Goal: Use online tool/utility

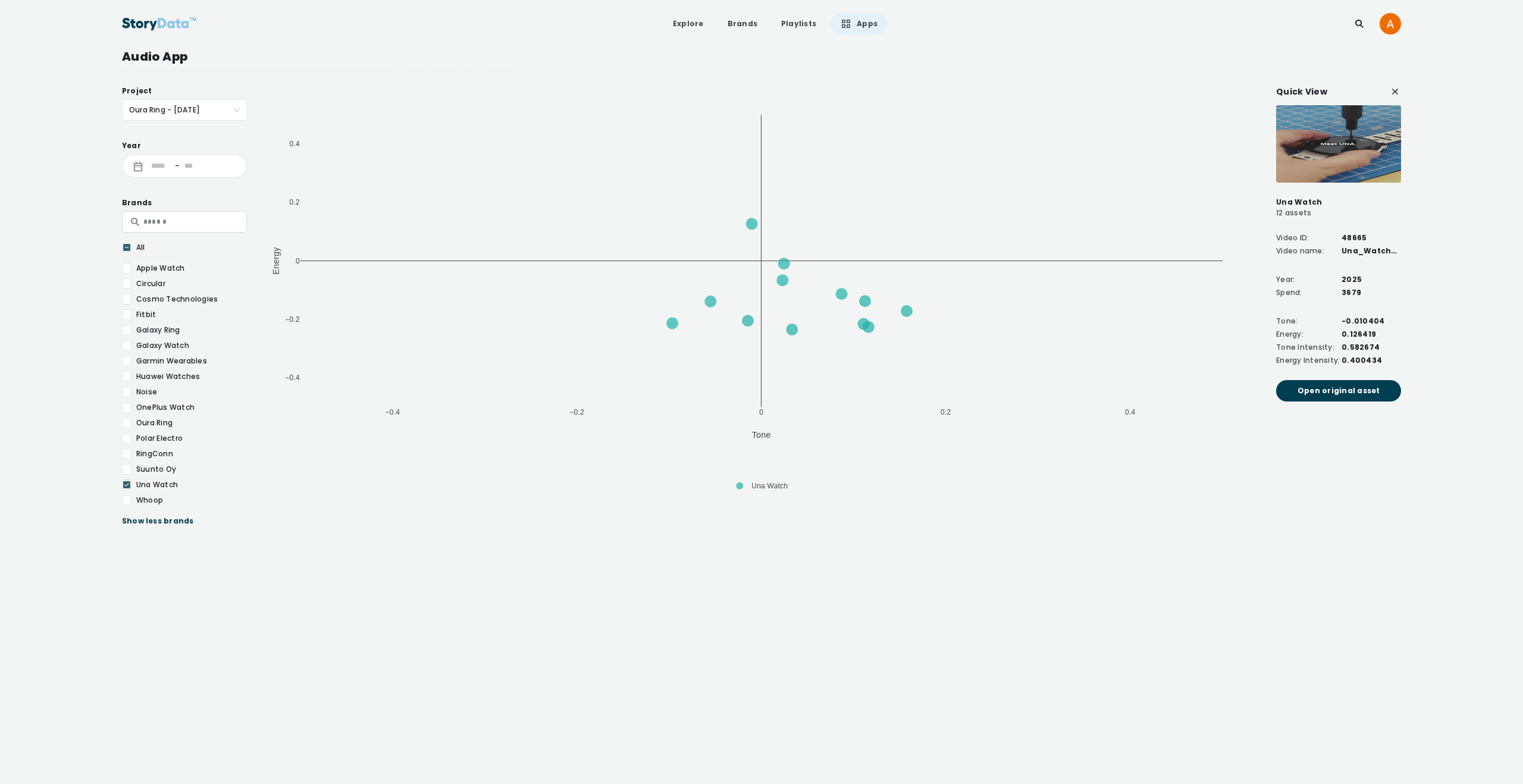
drag, startPoint x: 128, startPoint y: 267, endPoint x: 130, endPoint y: 283, distance: 16.1
click at [128, 267] on div at bounding box center [126, 268] width 10 height 11
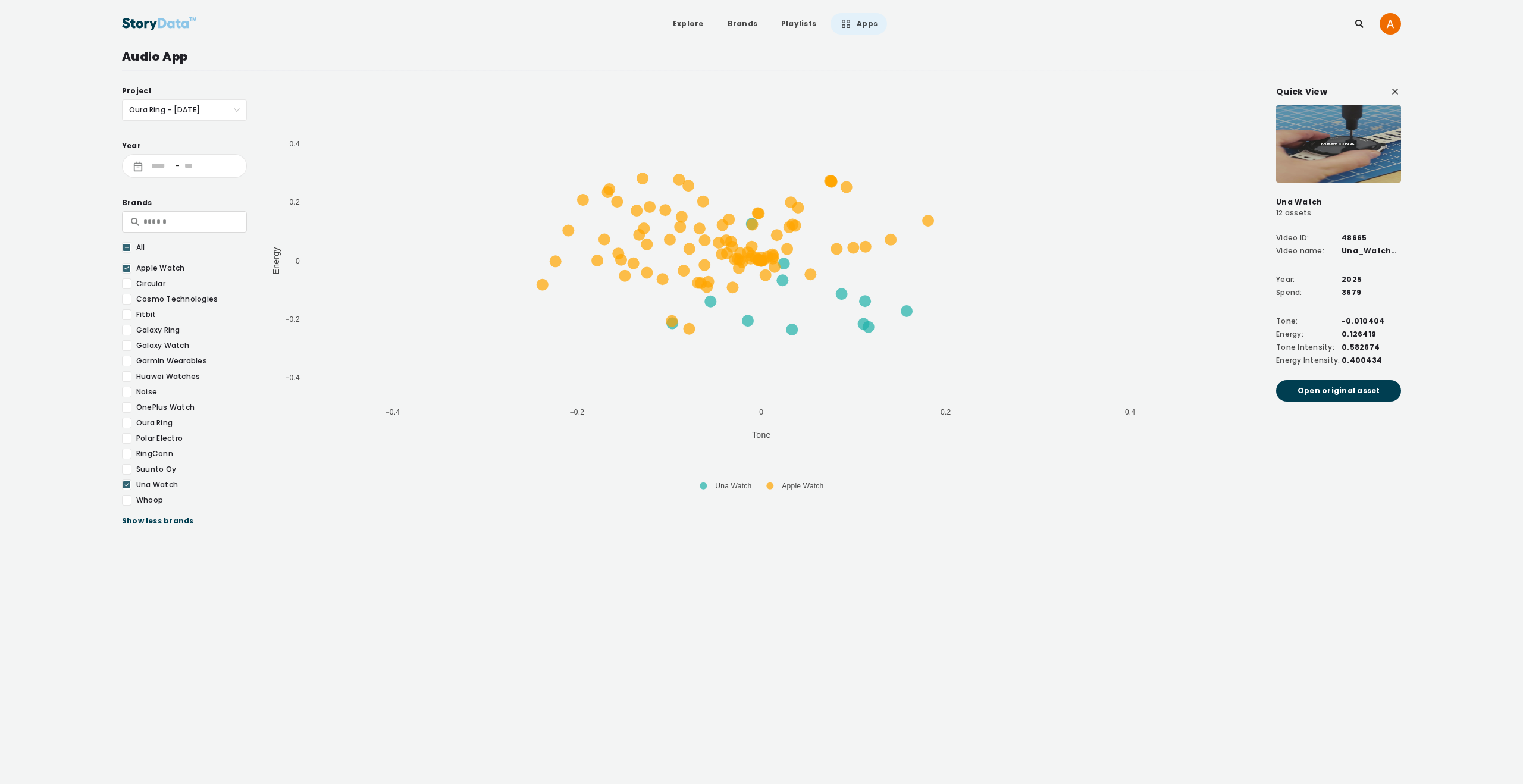
click at [130, 286] on div at bounding box center [126, 284] width 10 height 11
click at [128, 302] on div at bounding box center [126, 299] width 10 height 11
click at [128, 313] on div at bounding box center [126, 315] width 10 height 11
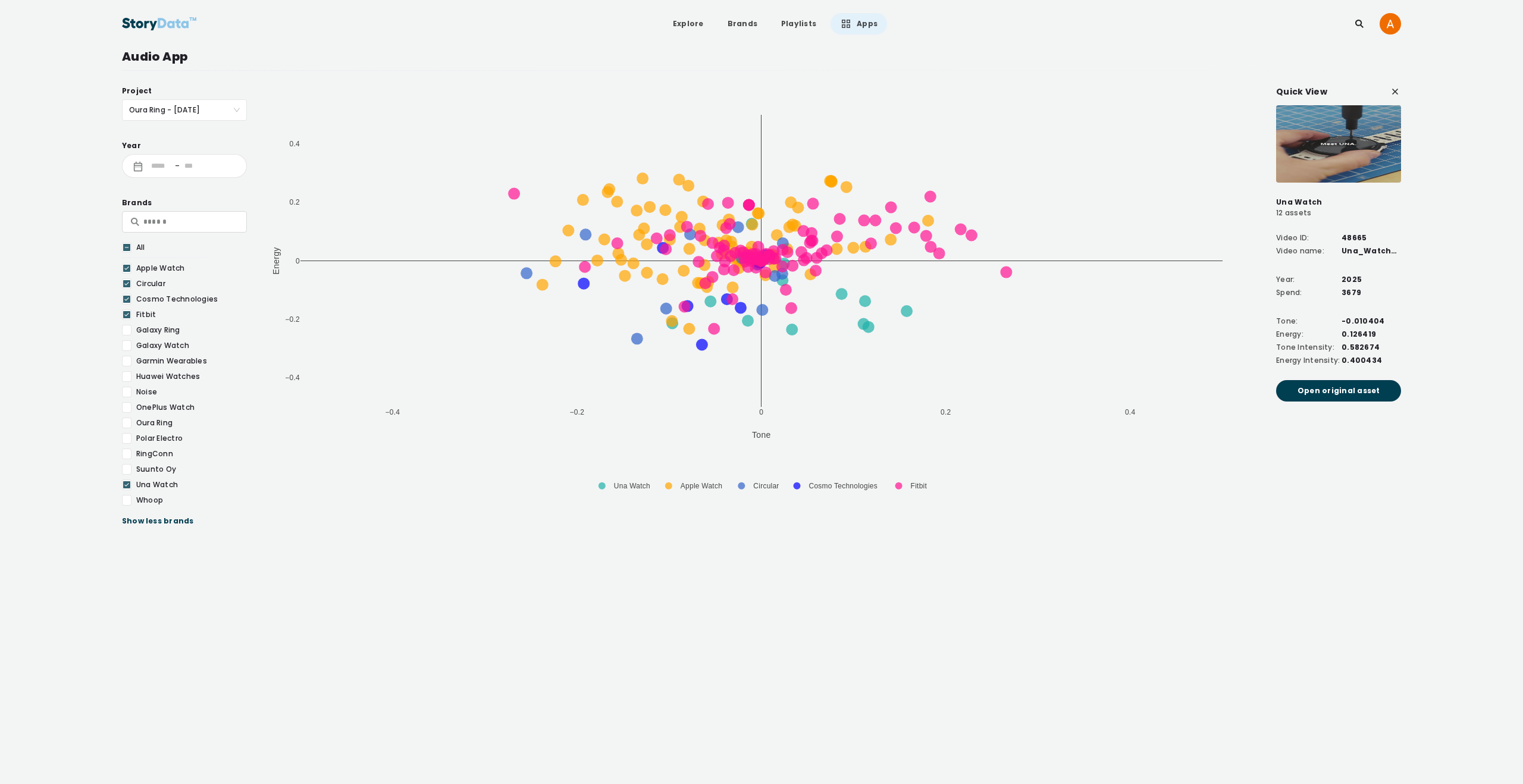
drag, startPoint x: 128, startPoint y: 335, endPoint x: 130, endPoint y: 344, distance: 9.2
click at [128, 335] on div at bounding box center [126, 330] width 10 height 11
click at [127, 344] on div at bounding box center [126, 345] width 10 height 11
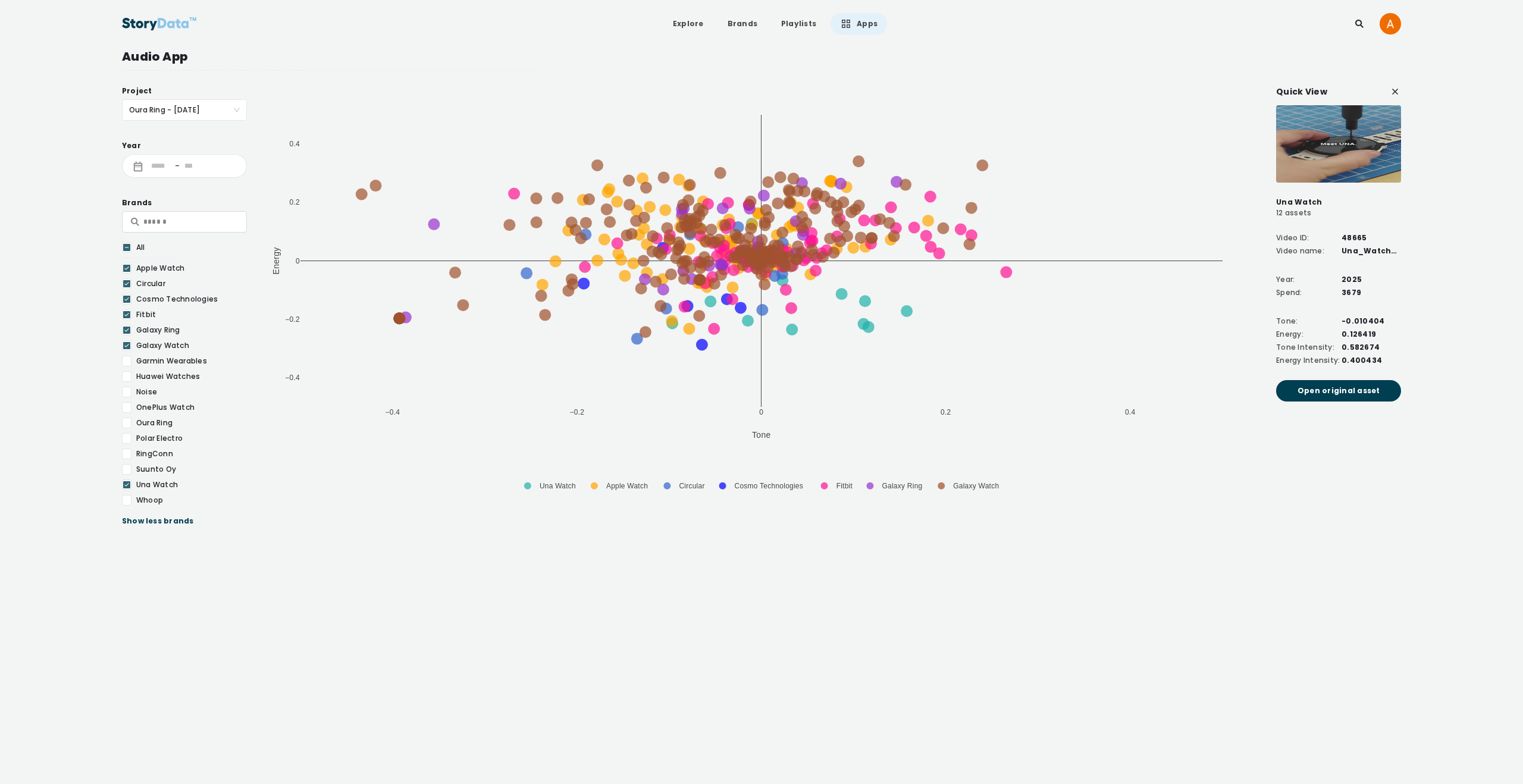
click at [128, 362] on div at bounding box center [126, 361] width 10 height 11
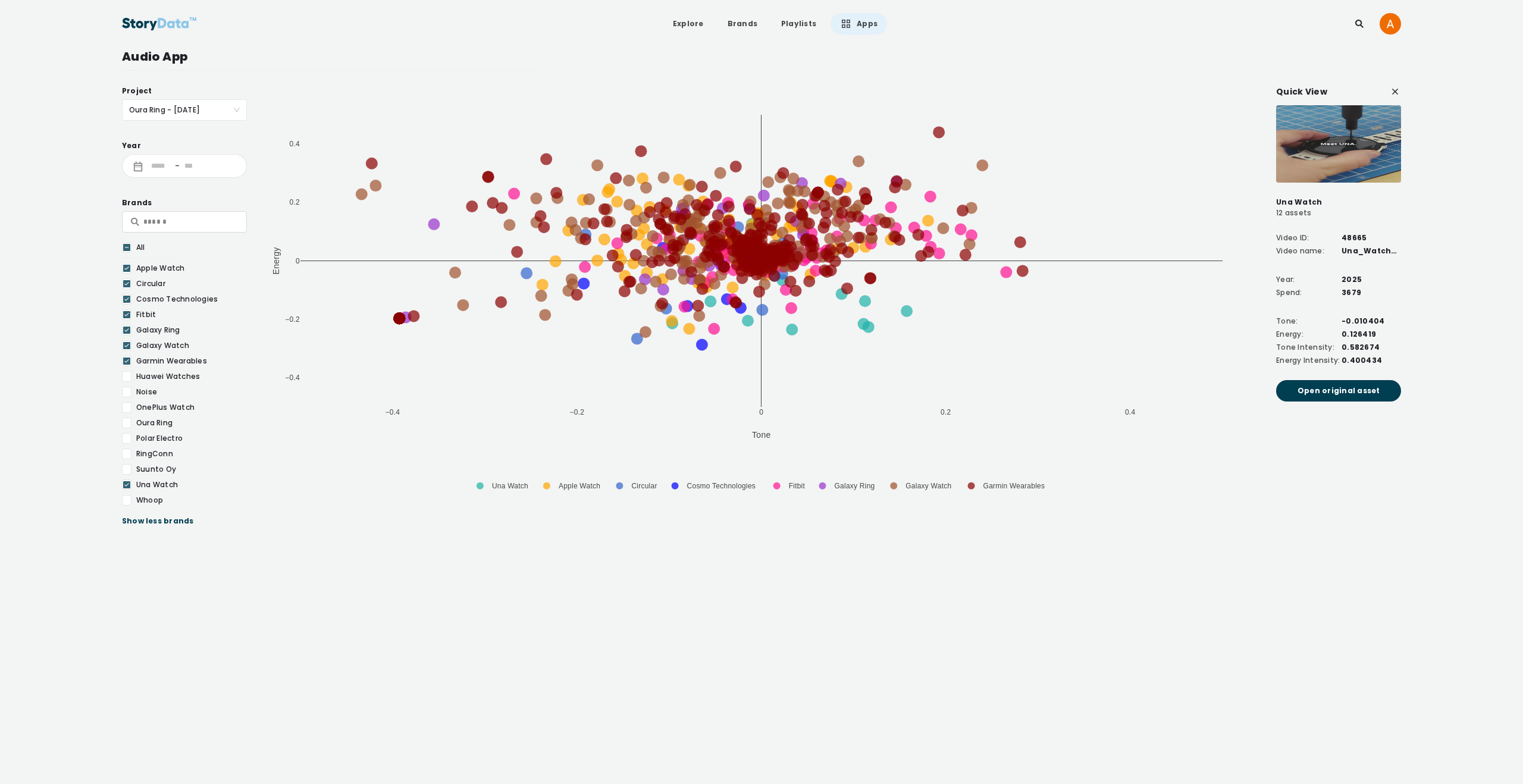
drag, startPoint x: 129, startPoint y: 374, endPoint x: 125, endPoint y: 394, distance: 20.4
click at [129, 374] on div at bounding box center [126, 376] width 10 height 11
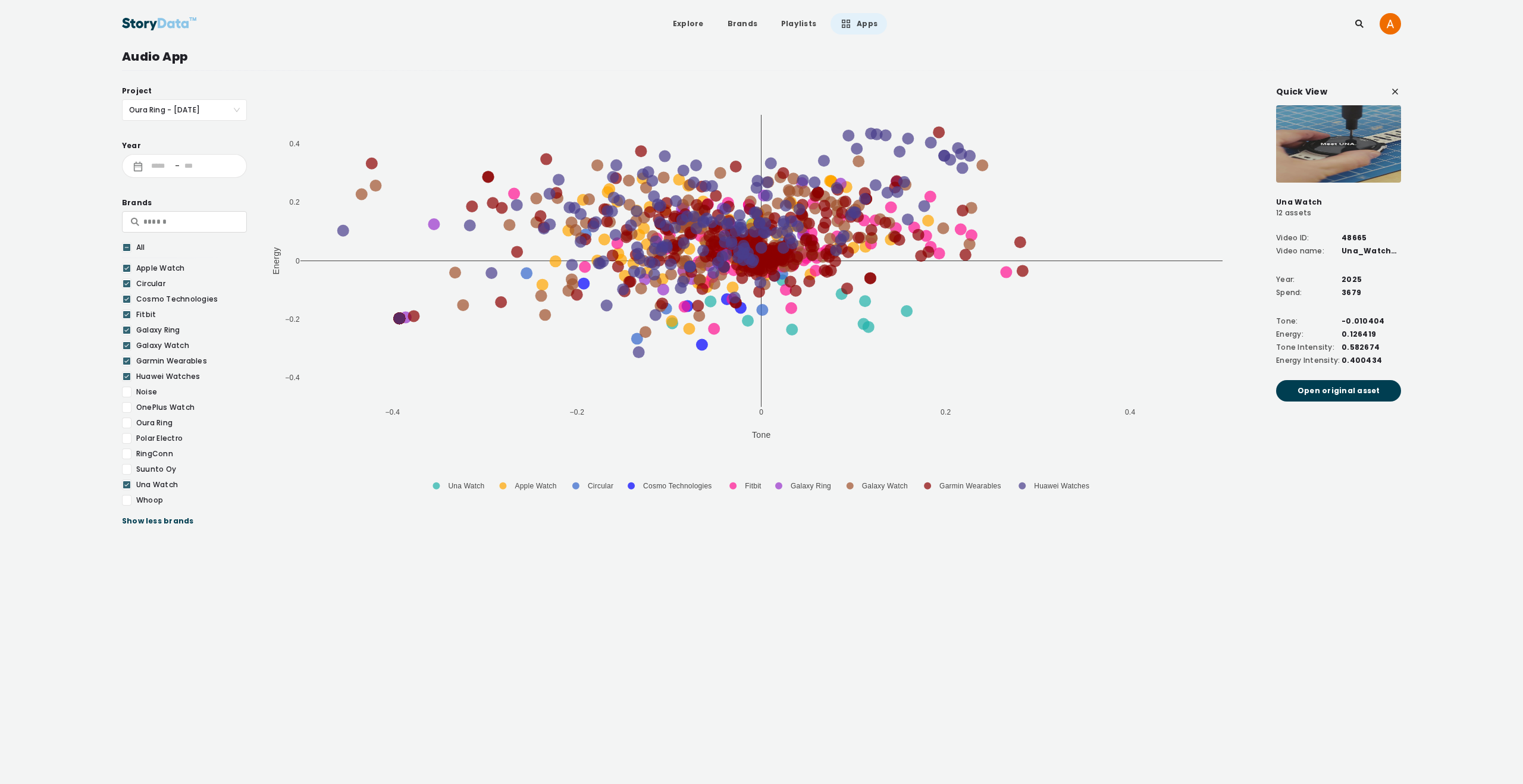
click at [128, 393] on div at bounding box center [126, 392] width 10 height 11
click at [127, 409] on div at bounding box center [126, 408] width 10 height 11
click at [127, 427] on div at bounding box center [126, 423] width 10 height 11
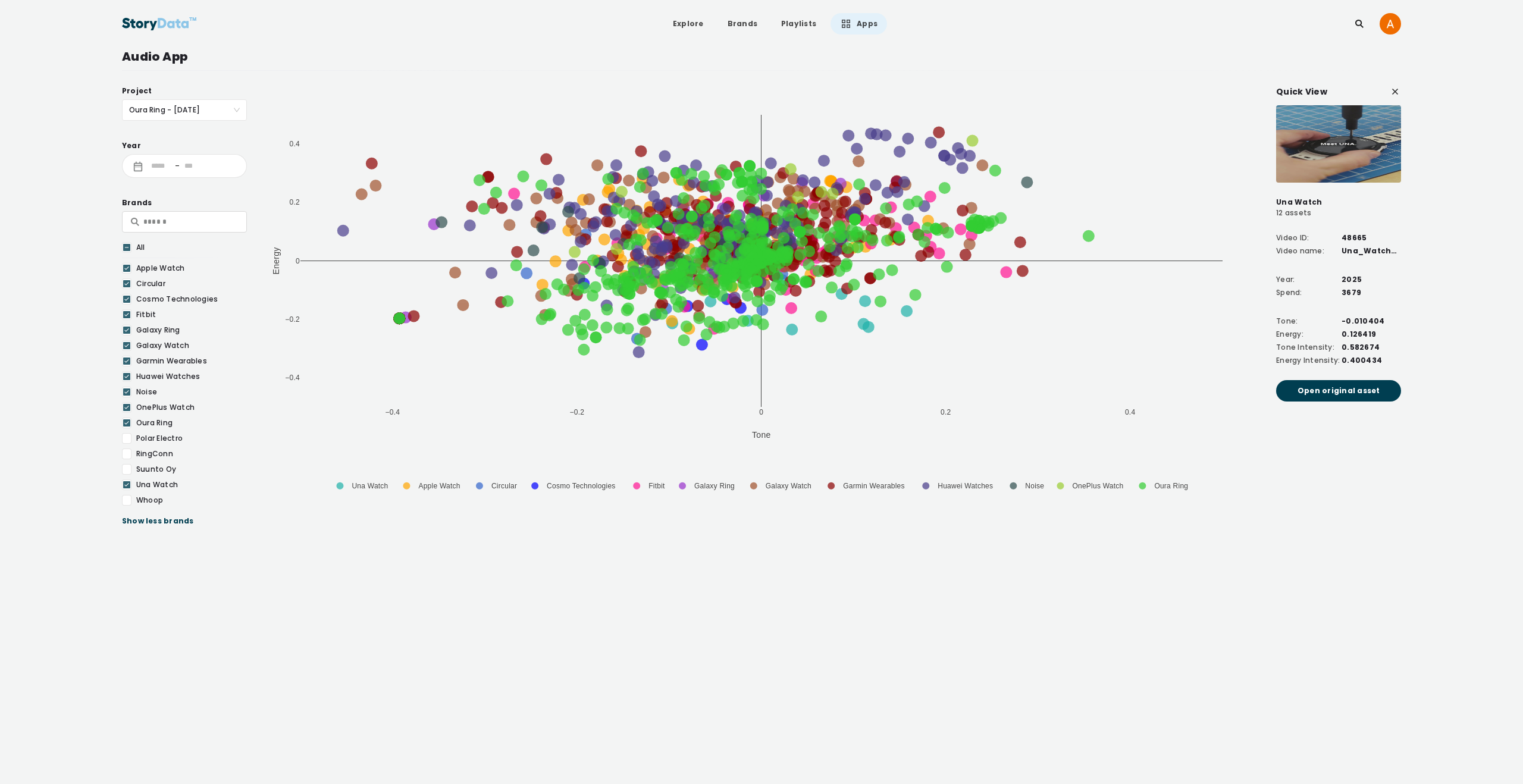
click at [128, 439] on div at bounding box center [126, 439] width 10 height 11
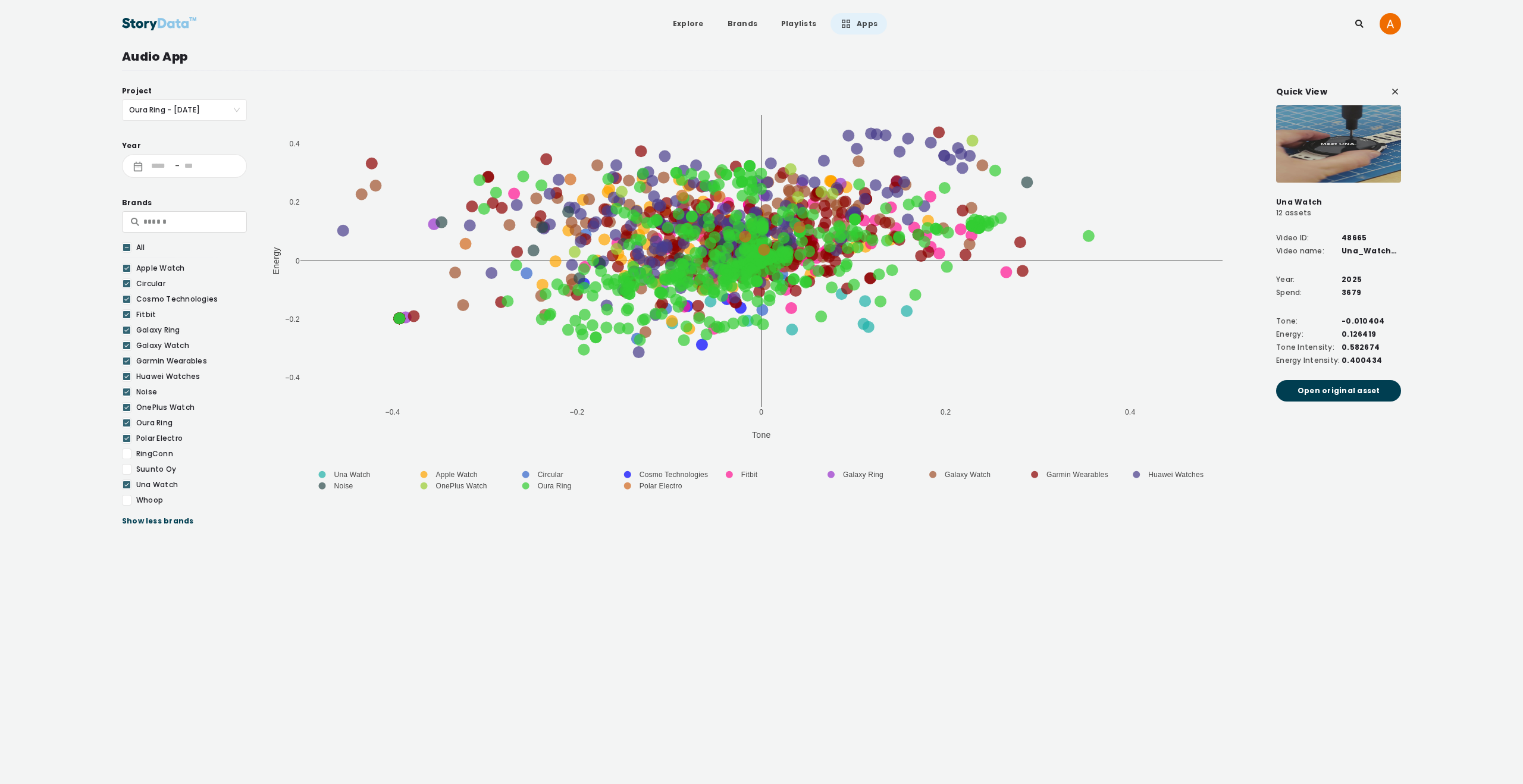
click at [128, 457] on div at bounding box center [126, 454] width 10 height 11
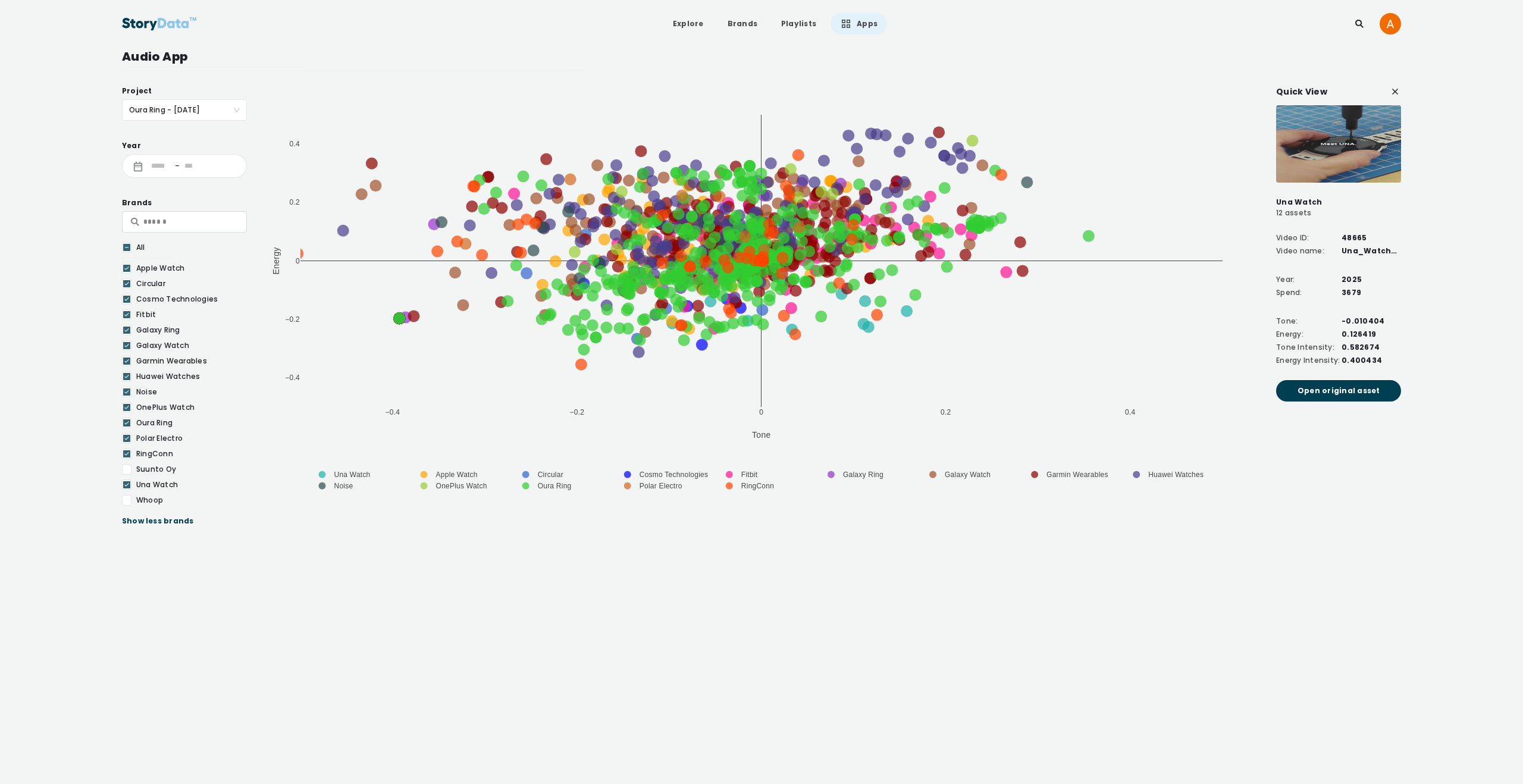
click at [128, 472] on div at bounding box center [126, 469] width 10 height 11
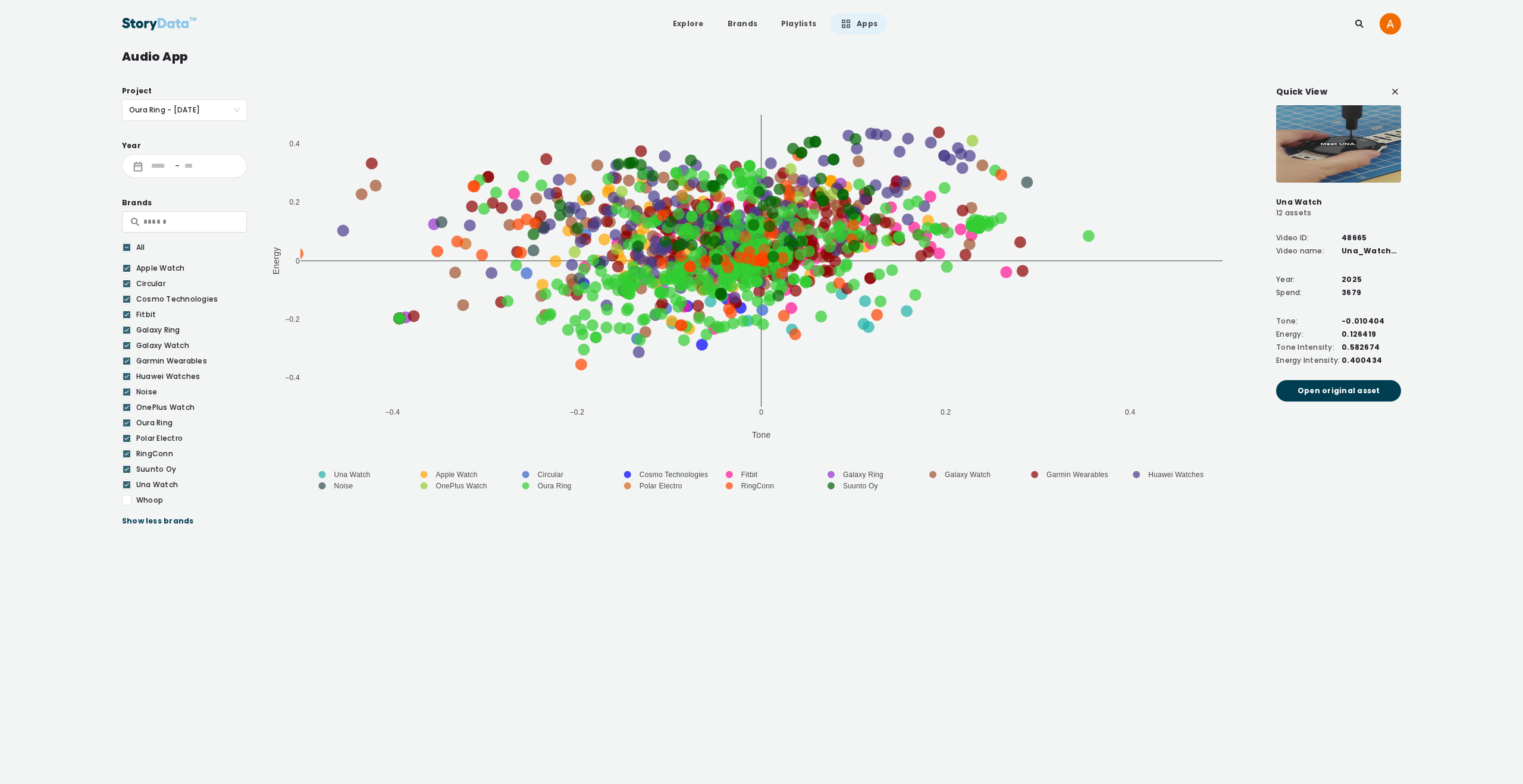
click at [128, 498] on div at bounding box center [126, 500] width 10 height 11
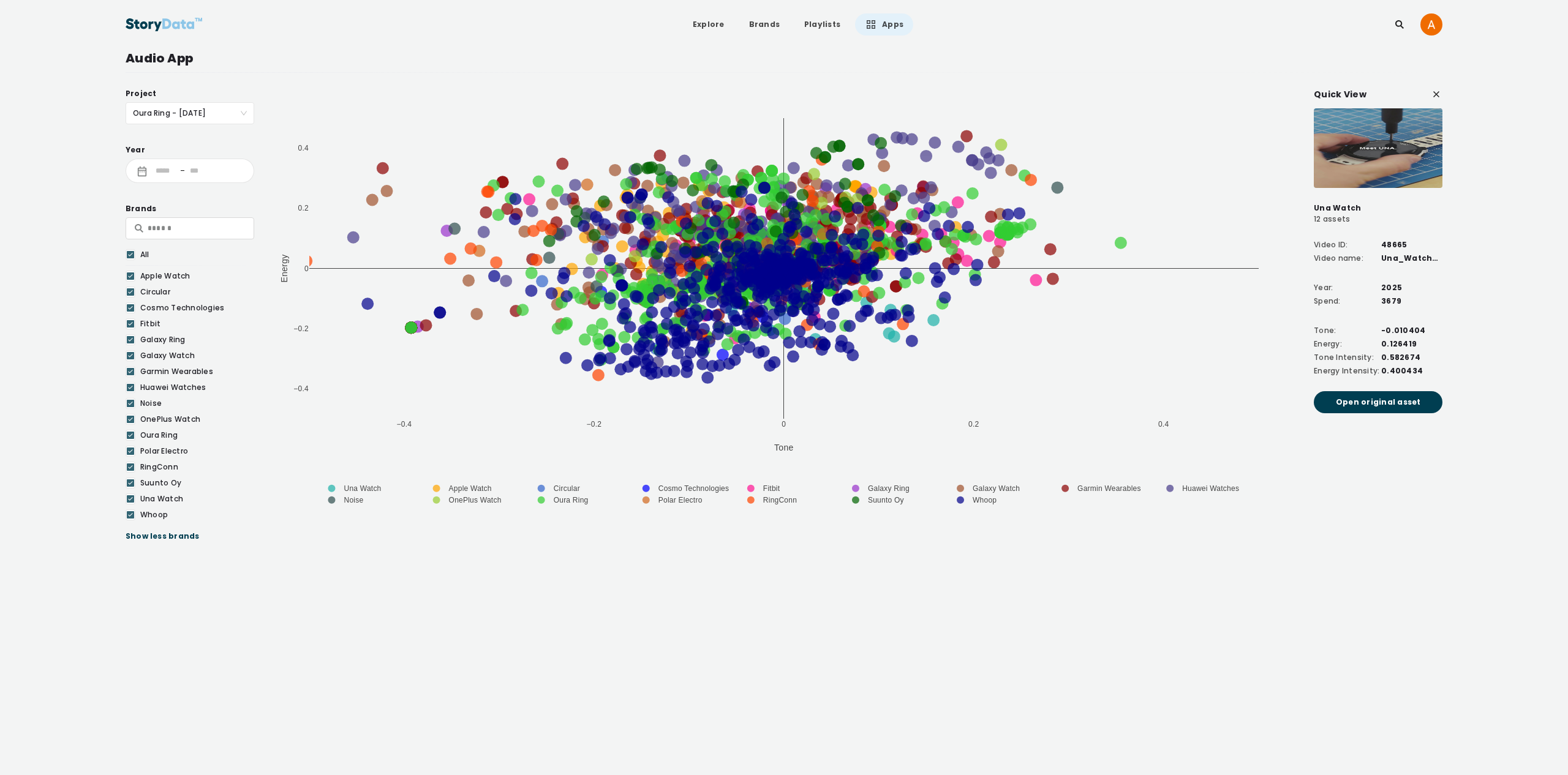
drag, startPoint x: 131, startPoint y: 291, endPoint x: 134, endPoint y: 308, distance: 17.3
click at [131, 291] on icon at bounding box center [131, 292] width 5 height 4
click at [131, 305] on icon at bounding box center [131, 308] width 8 height 12
drag, startPoint x: 131, startPoint y: 322, endPoint x: 128, endPoint y: 309, distance: 13.3
click at [130, 317] on div "Apple Watch Circular Cosmo Technologies Fitbit Galaxy Ring Galaxy Watch Garmin …" at bounding box center [189, 395] width 128 height 250
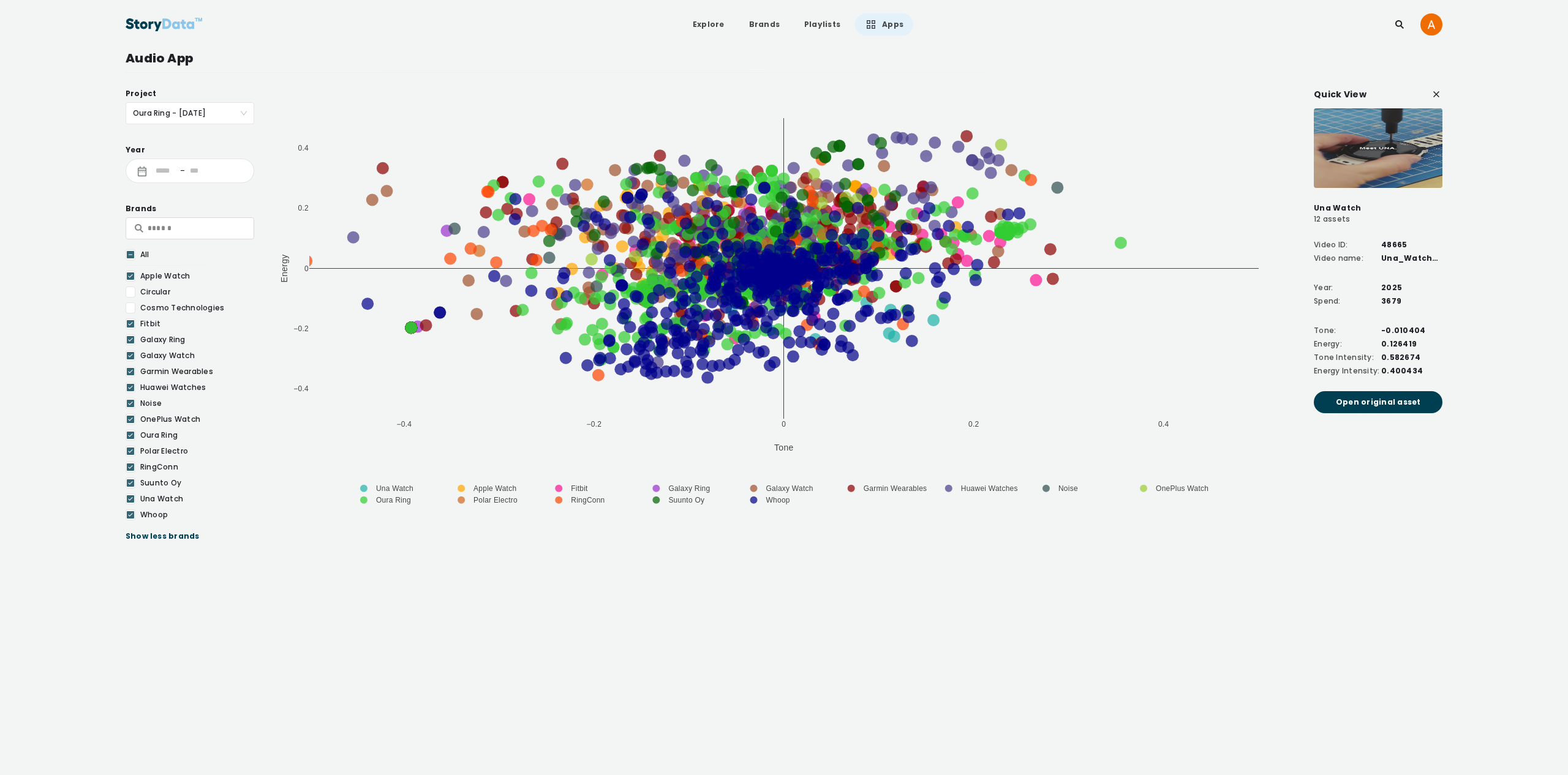
click at [131, 277] on icon at bounding box center [131, 276] width 8 height 12
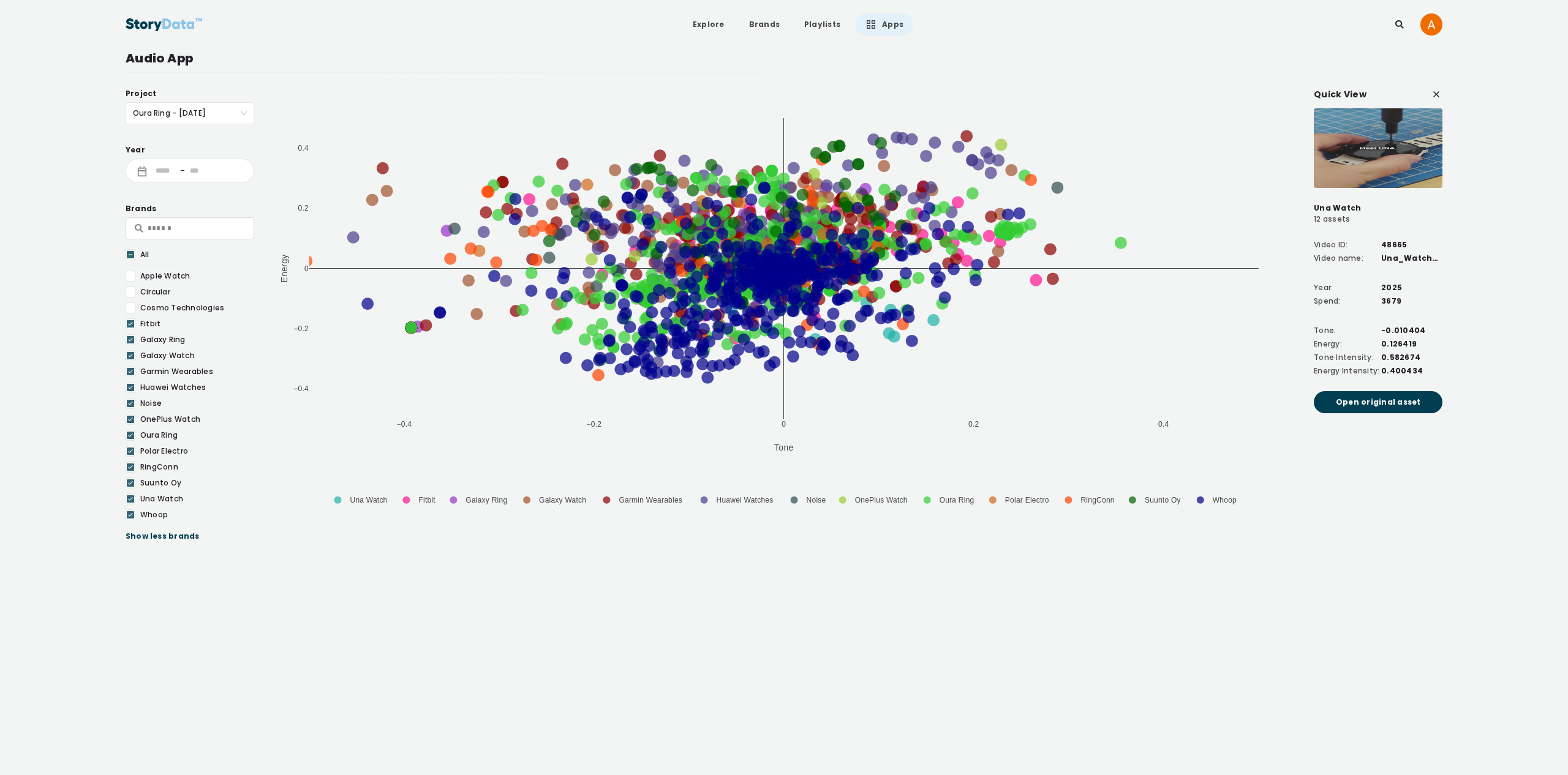
drag, startPoint x: 130, startPoint y: 355, endPoint x: 131, endPoint y: 373, distance: 18.0
click at [130, 356] on icon at bounding box center [131, 355] width 8 height 12
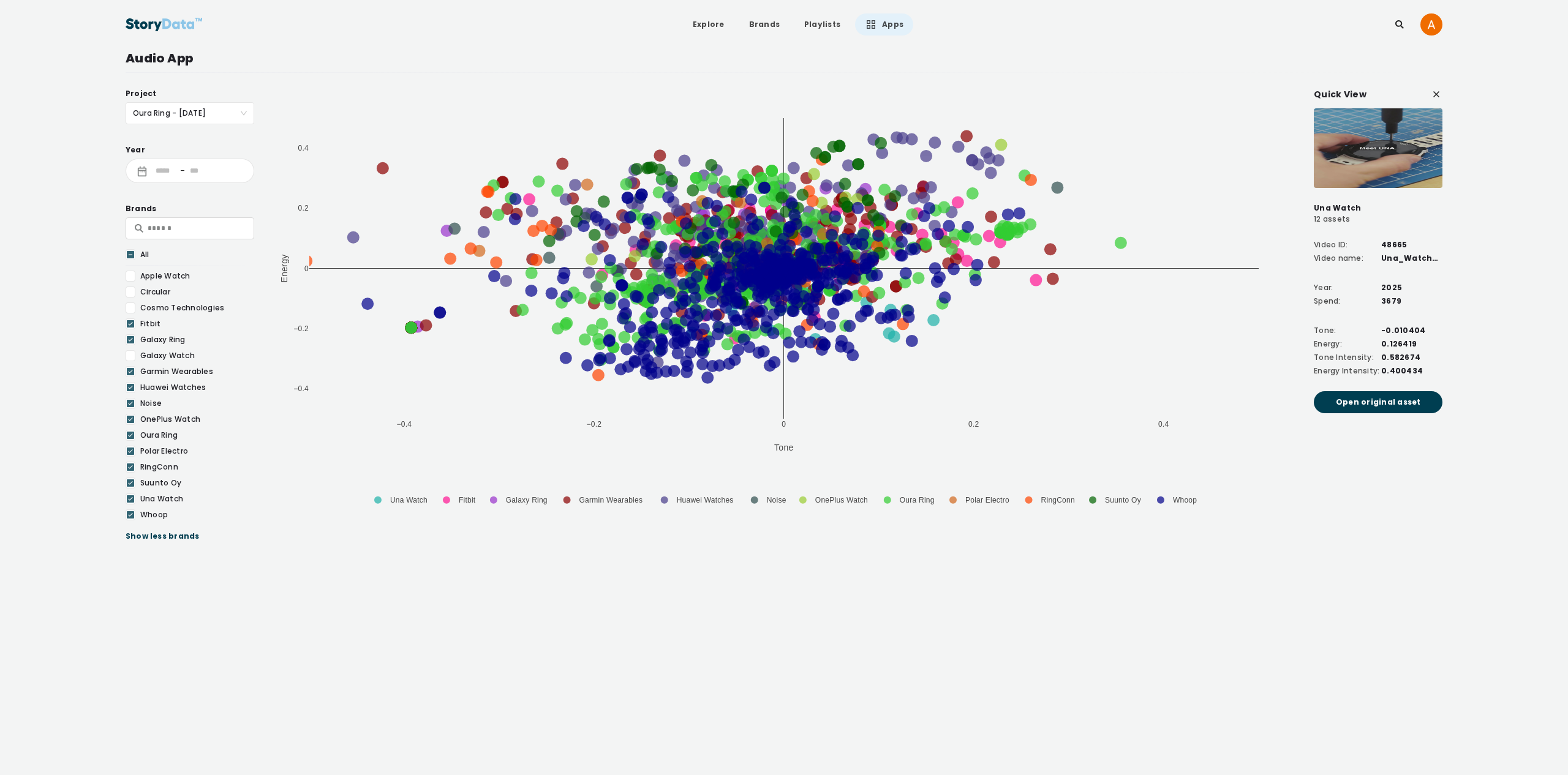
drag, startPoint x: 134, startPoint y: 385, endPoint x: 131, endPoint y: 403, distance: 18.2
click at [134, 385] on div at bounding box center [130, 387] width 10 height 11
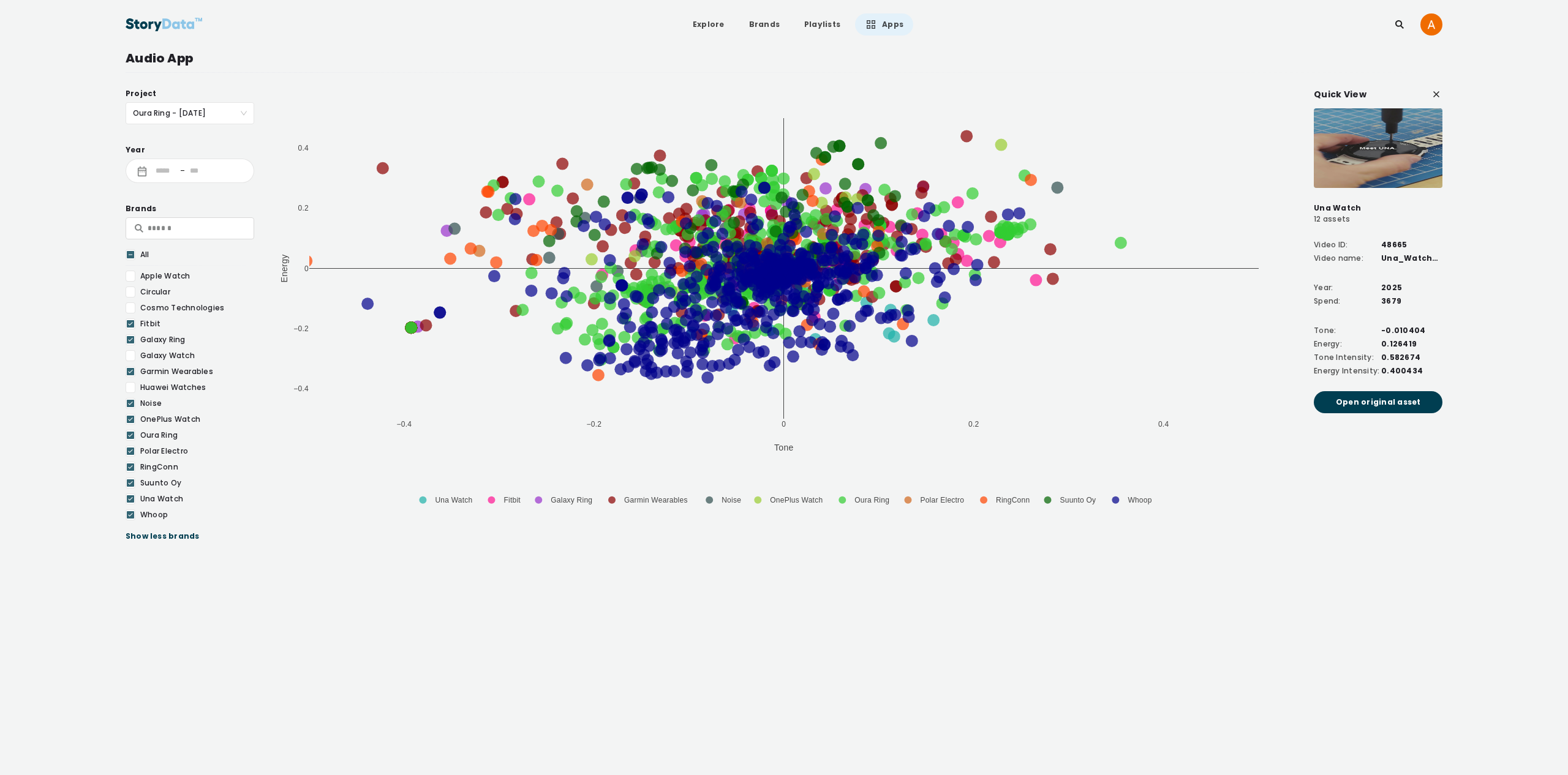
click at [130, 421] on icon at bounding box center [131, 420] width 8 height 12
click at [128, 451] on icon at bounding box center [131, 450] width 5 height 4
click at [131, 481] on icon at bounding box center [131, 483] width 8 height 12
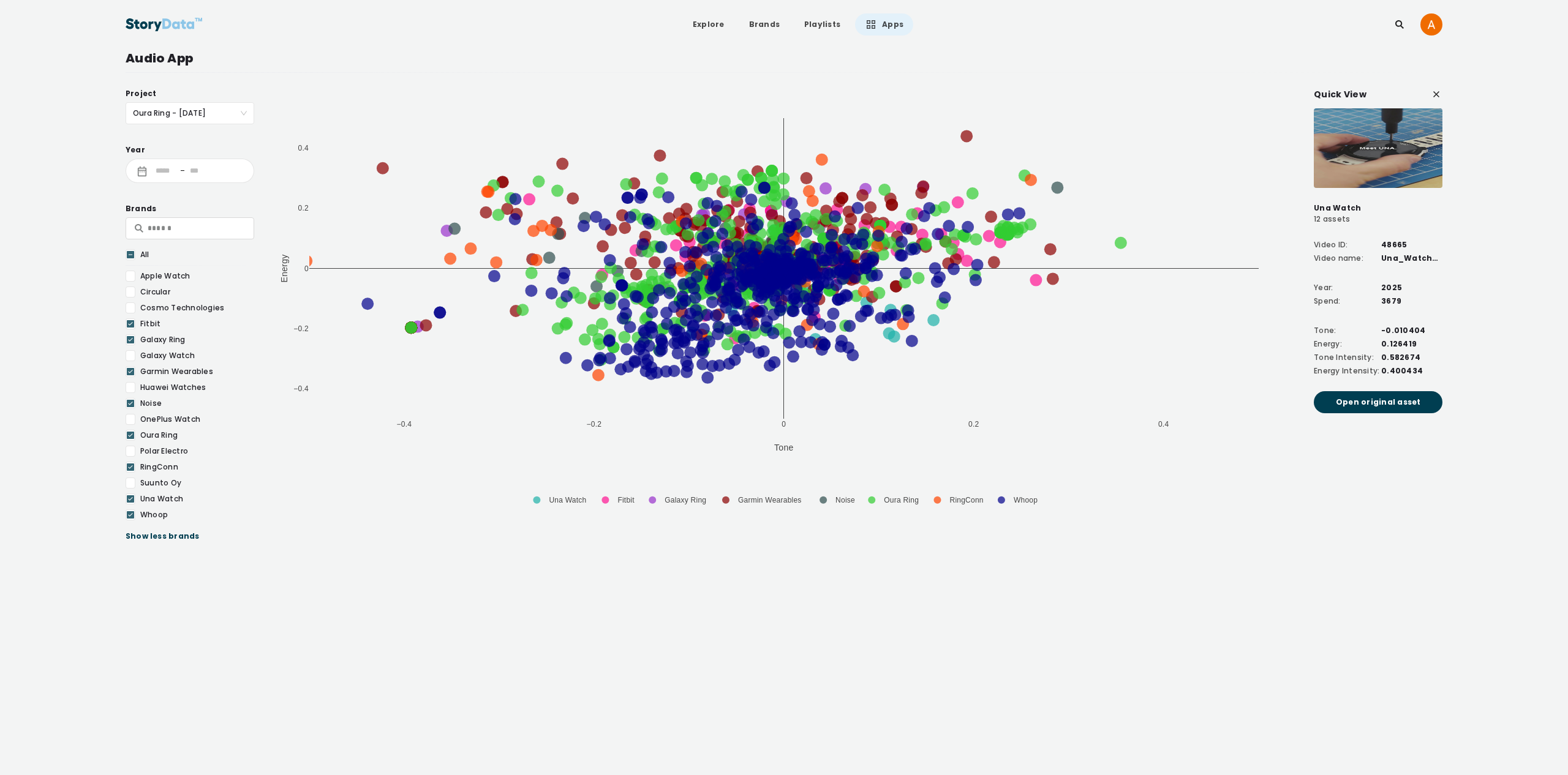
drag, startPoint x: 131, startPoint y: 499, endPoint x: 130, endPoint y: 509, distance: 10.0
click at [131, 499] on icon at bounding box center [131, 499] width 8 height 12
click at [130, 511] on icon at bounding box center [131, 515] width 8 height 12
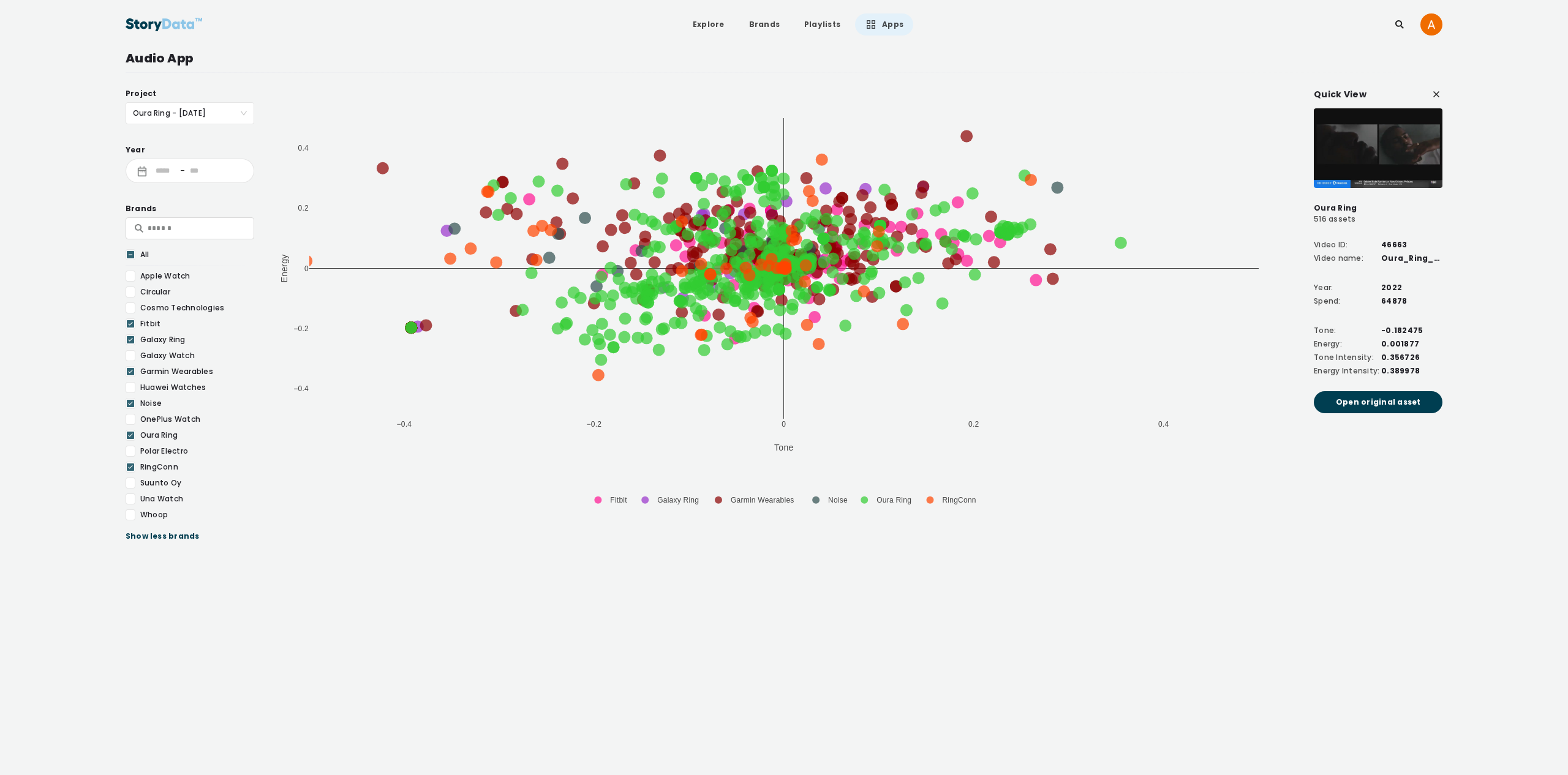
click at [129, 467] on icon at bounding box center [131, 467] width 8 height 12
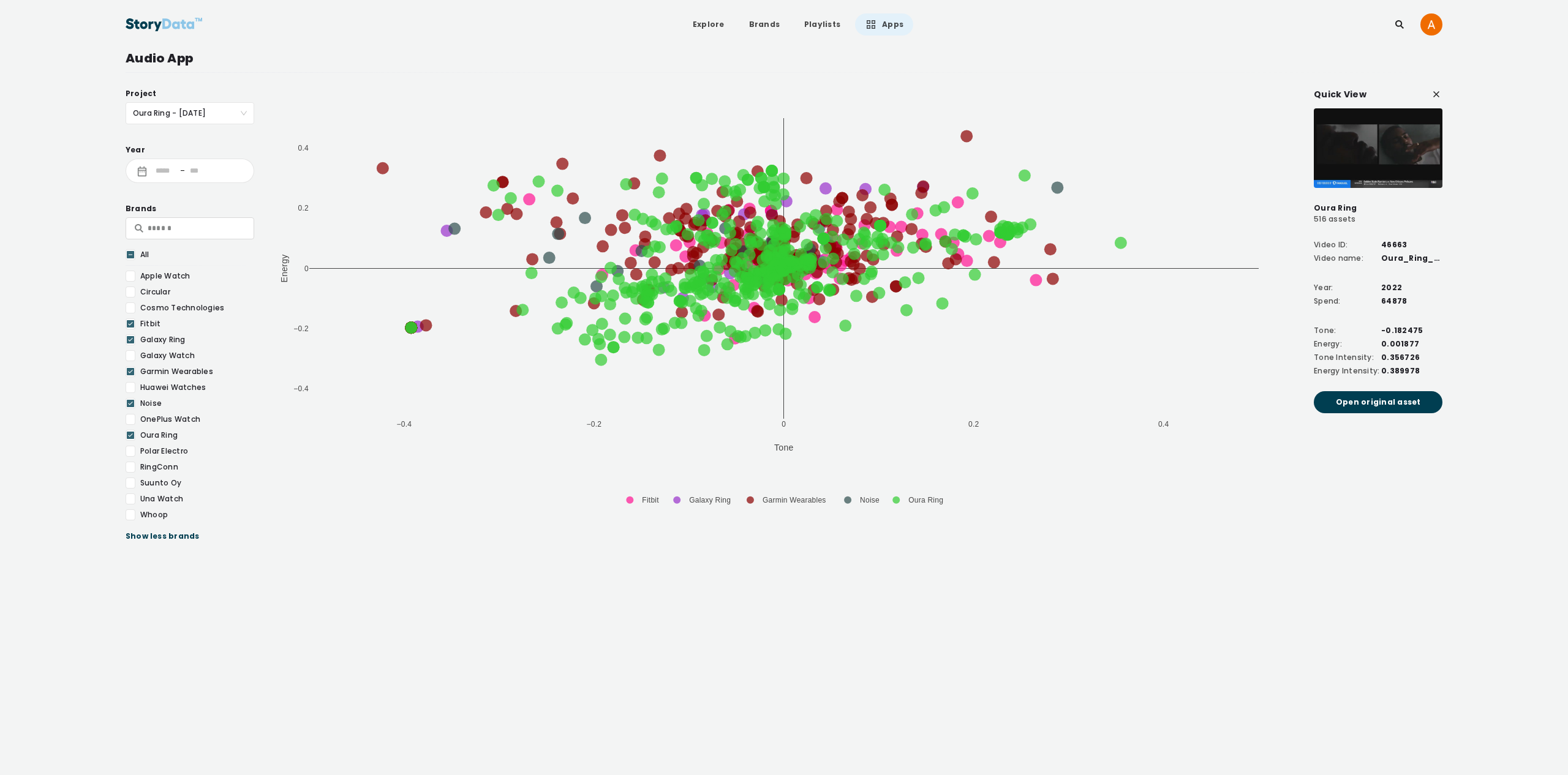
drag, startPoint x: 131, startPoint y: 400, endPoint x: 135, endPoint y: 347, distance: 53.2
click at [131, 400] on icon at bounding box center [131, 403] width 8 height 12
drag, startPoint x: 131, startPoint y: 369, endPoint x: 128, endPoint y: 345, distance: 24.2
click at [131, 369] on icon at bounding box center [131, 372] width 8 height 12
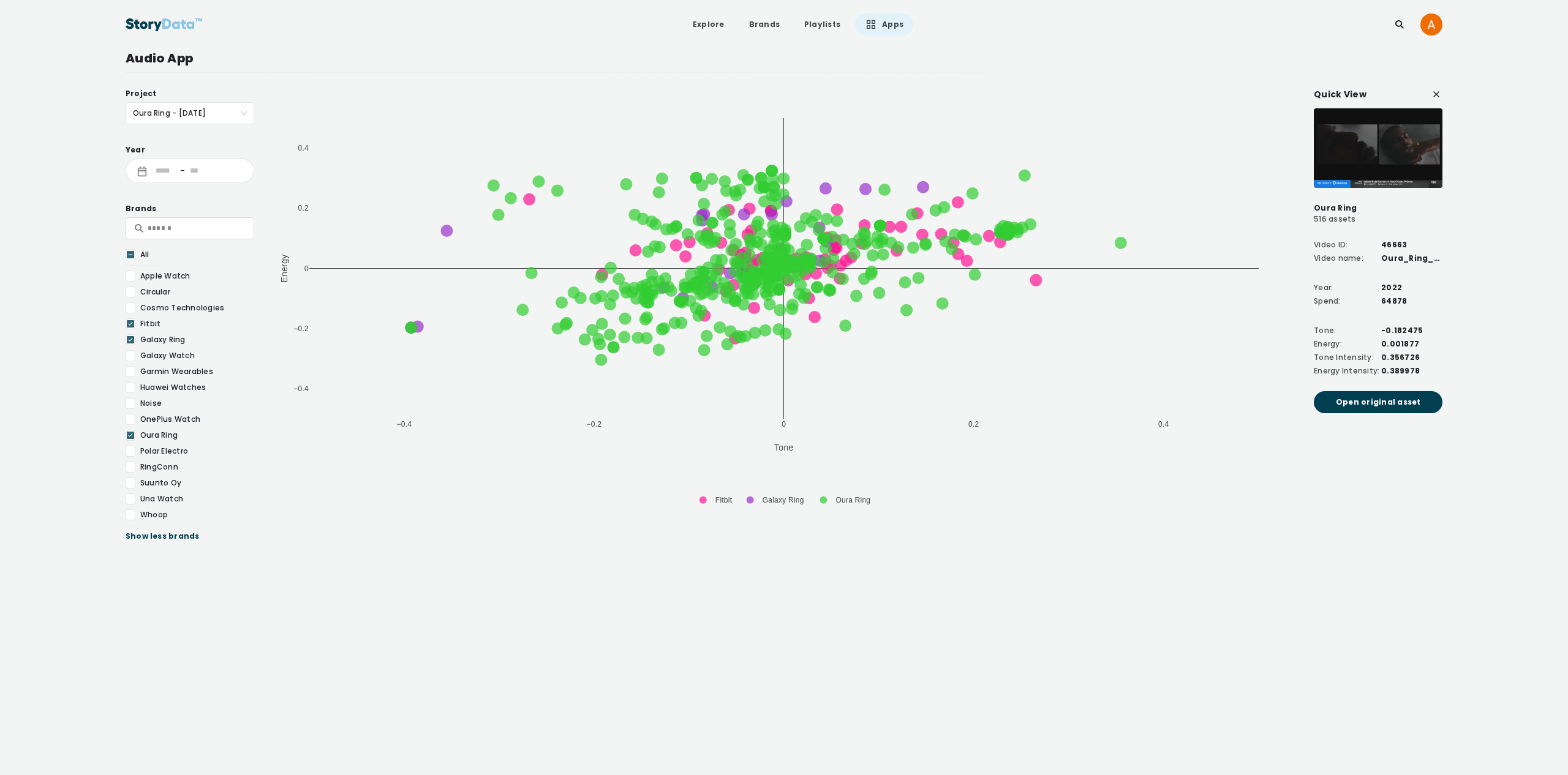
click at [130, 335] on icon at bounding box center [131, 340] width 8 height 12
click at [130, 318] on icon at bounding box center [131, 324] width 8 height 12
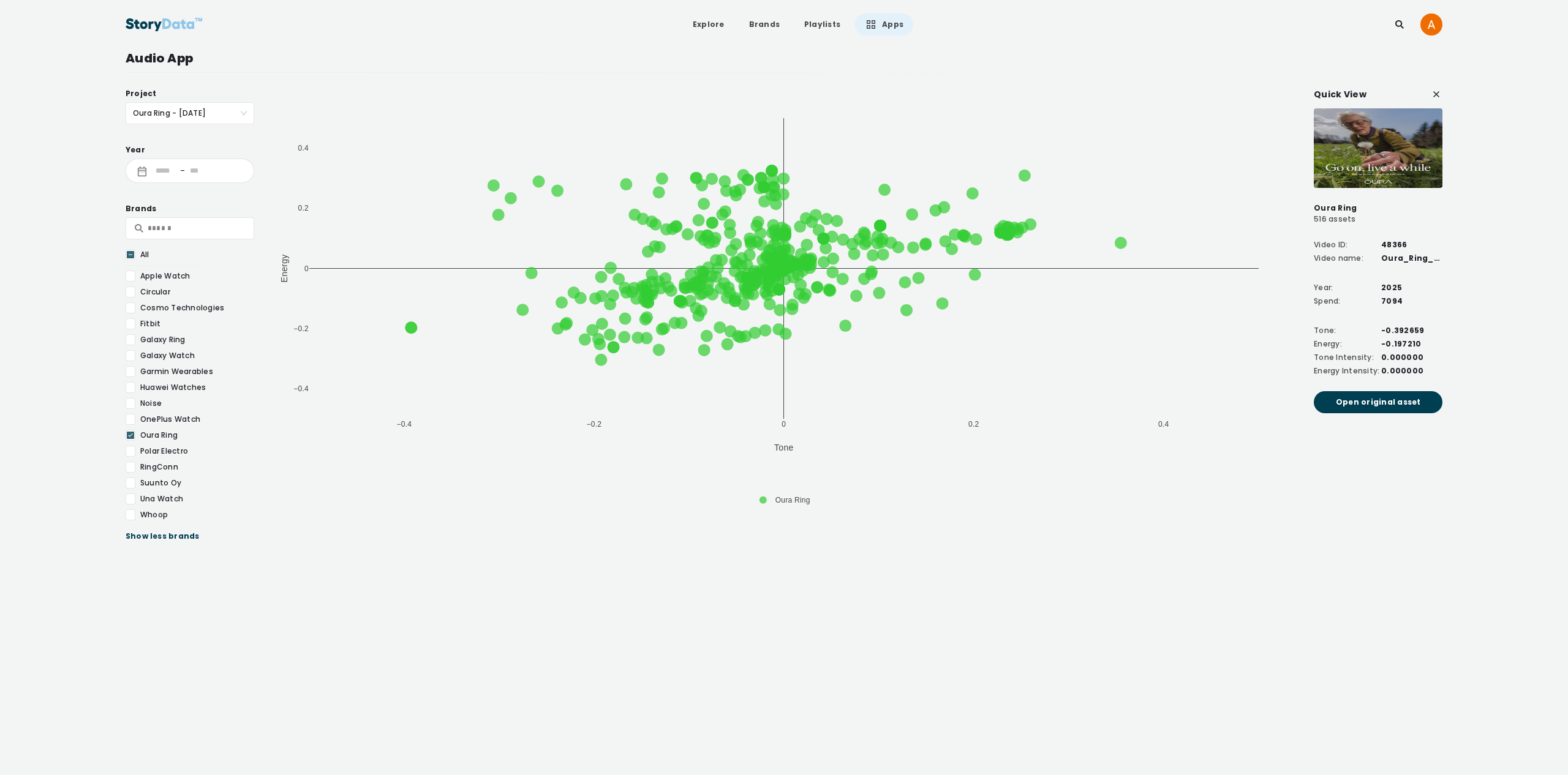
click at [192, 226] on input "text" at bounding box center [196, 228] width 97 height 16
